Goal: Find specific page/section: Find specific page/section

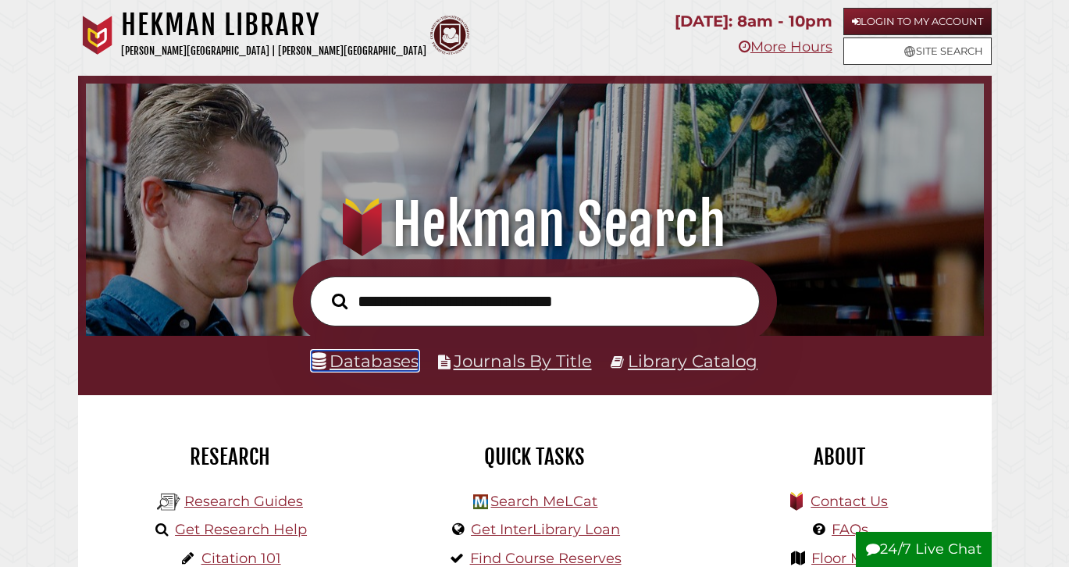
click at [363, 365] on link "Databases" at bounding box center [365, 361] width 107 height 20
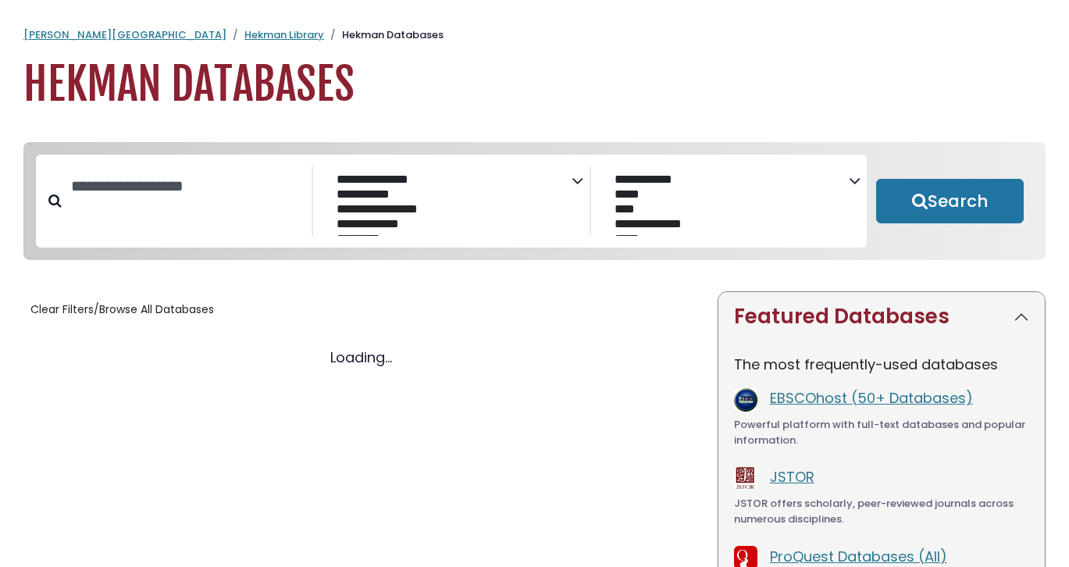
select select "Database Subject Filter"
select select "Database Vendors Filter"
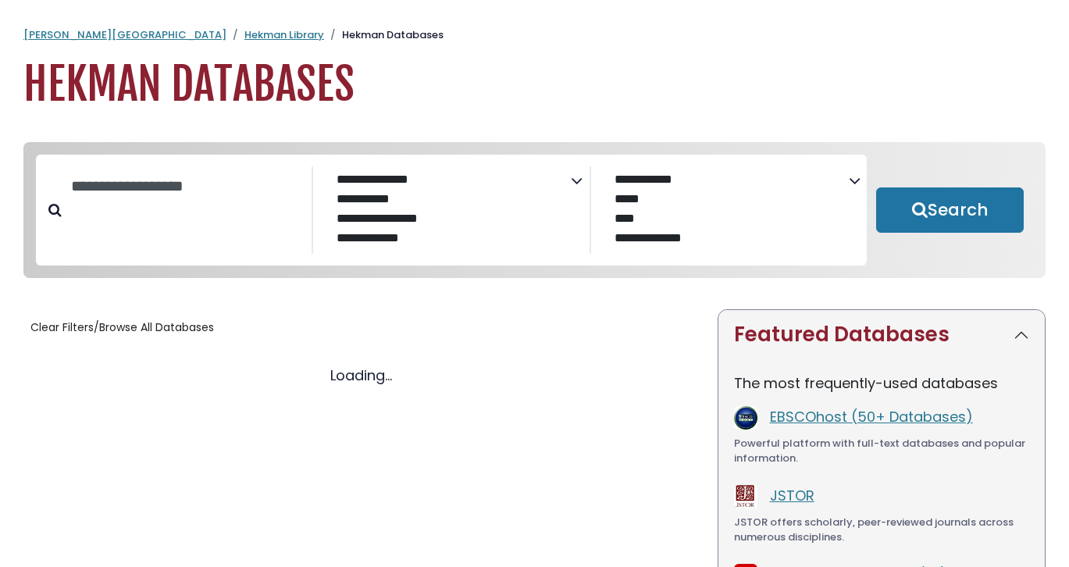
select select "Database Subject Filter"
select select "Database Vendors Filter"
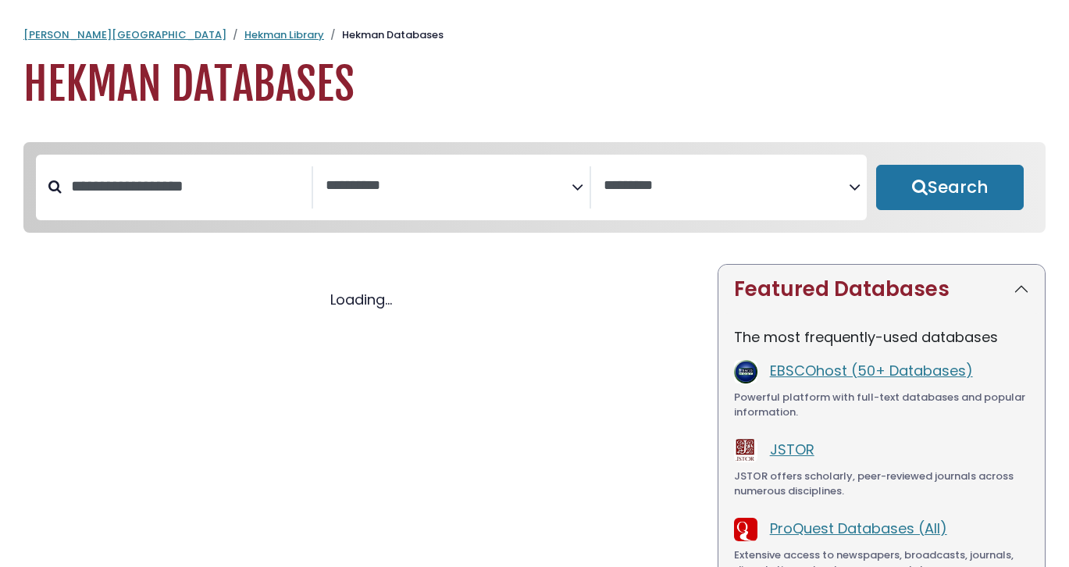
select select "Database Subject Filter"
select select "Database Vendors Filter"
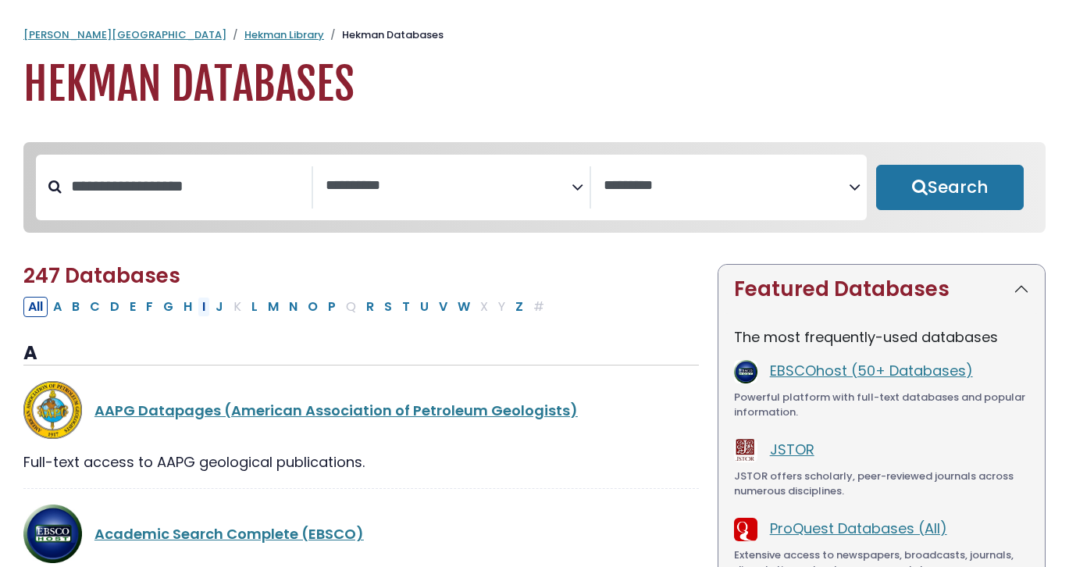
click at [200, 305] on button "I" at bounding box center [204, 307] width 12 height 20
select select "Database Subject Filter"
select select "Database Vendors Filter"
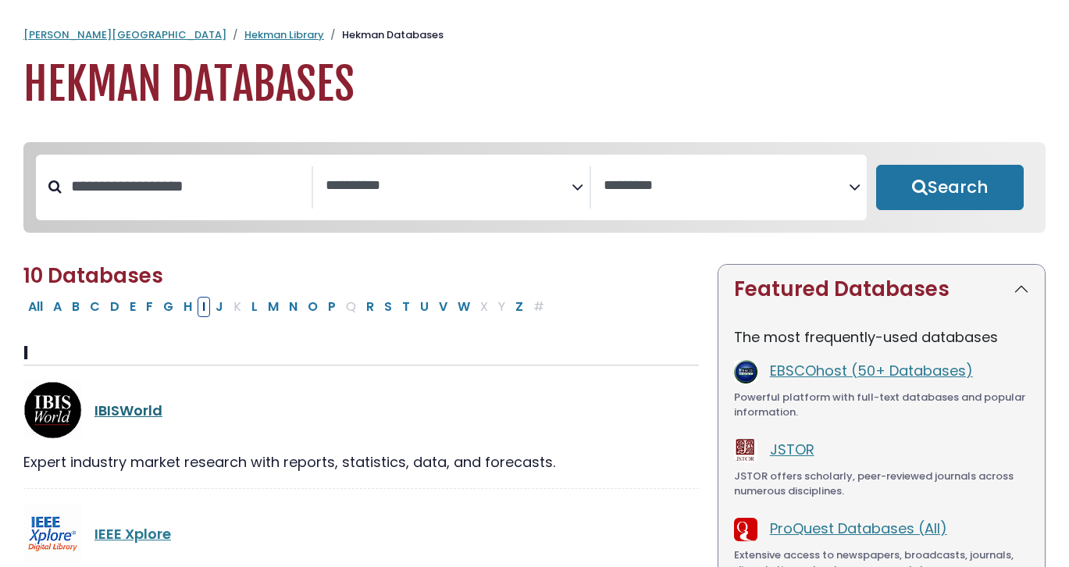
click at [132, 410] on link "IBISWorld" at bounding box center [128, 411] width 68 height 20
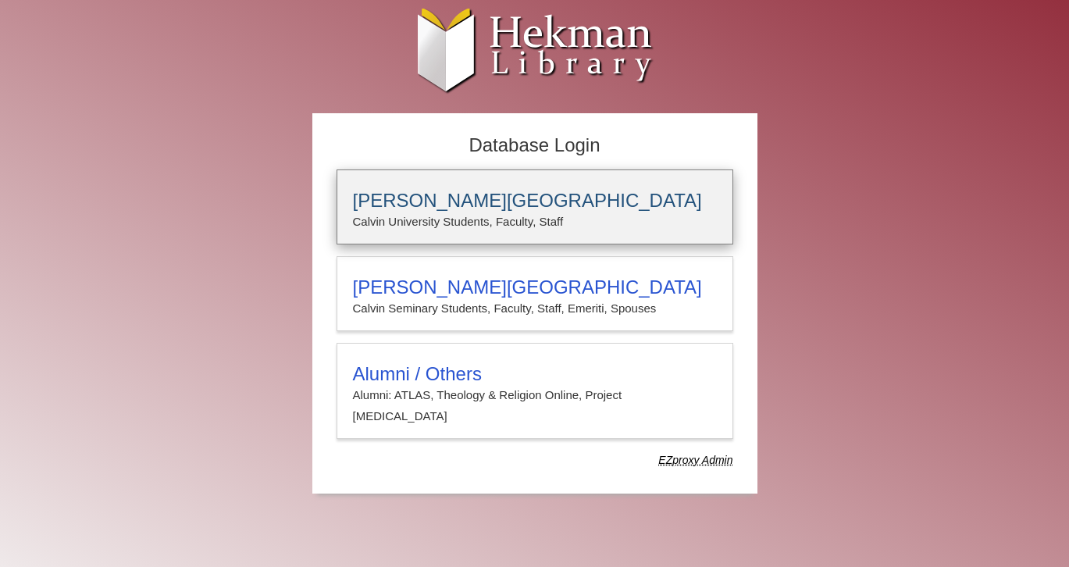
type input "**********"
click at [455, 219] on p "Calvin University Students, Faculty, Staff" at bounding box center [535, 222] width 364 height 20
